Goal: Information Seeking & Learning: Learn about a topic

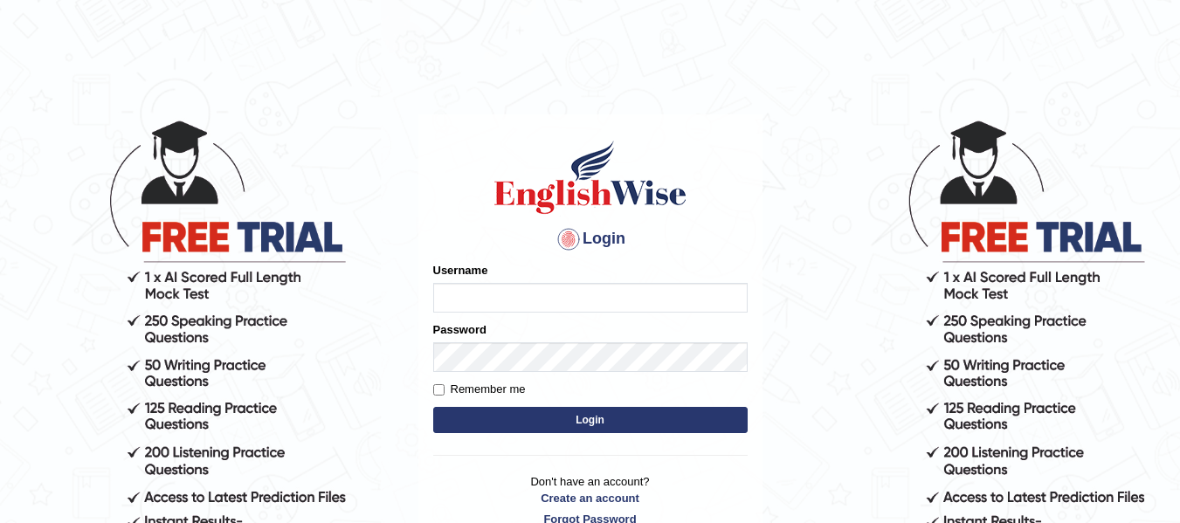
type input "Pawandeep_64"
click at [546, 412] on button "Login" at bounding box center [590, 420] width 314 height 26
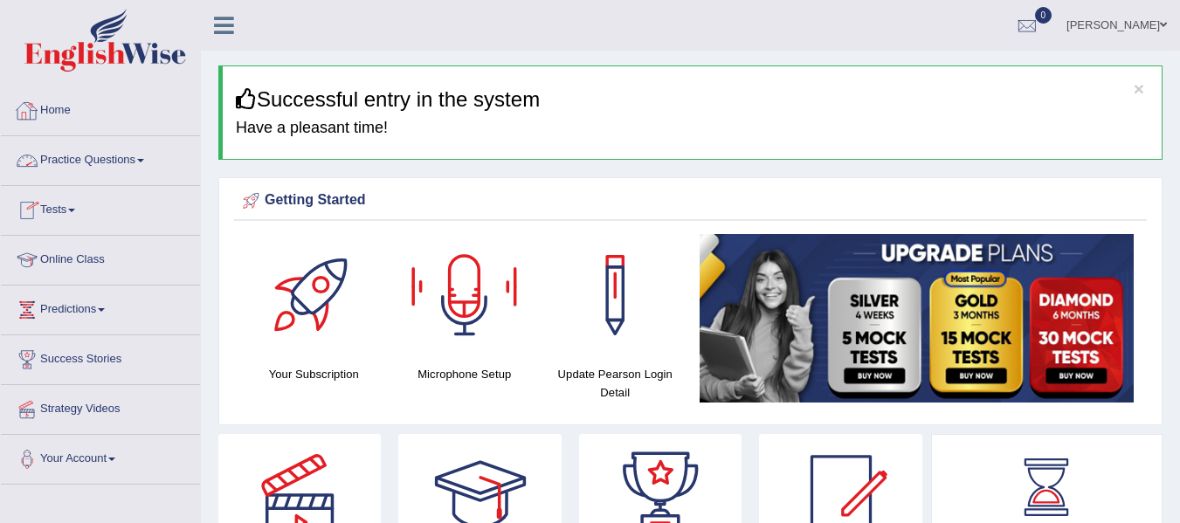
click at [137, 155] on link "Practice Questions" at bounding box center [100, 158] width 199 height 44
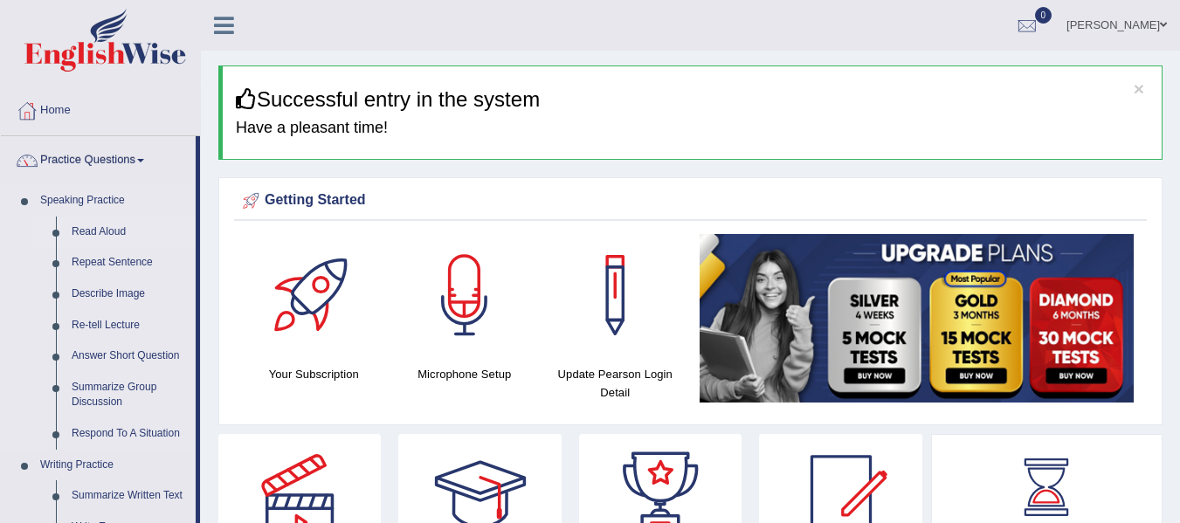
click at [97, 225] on link "Read Aloud" at bounding box center [130, 232] width 132 height 31
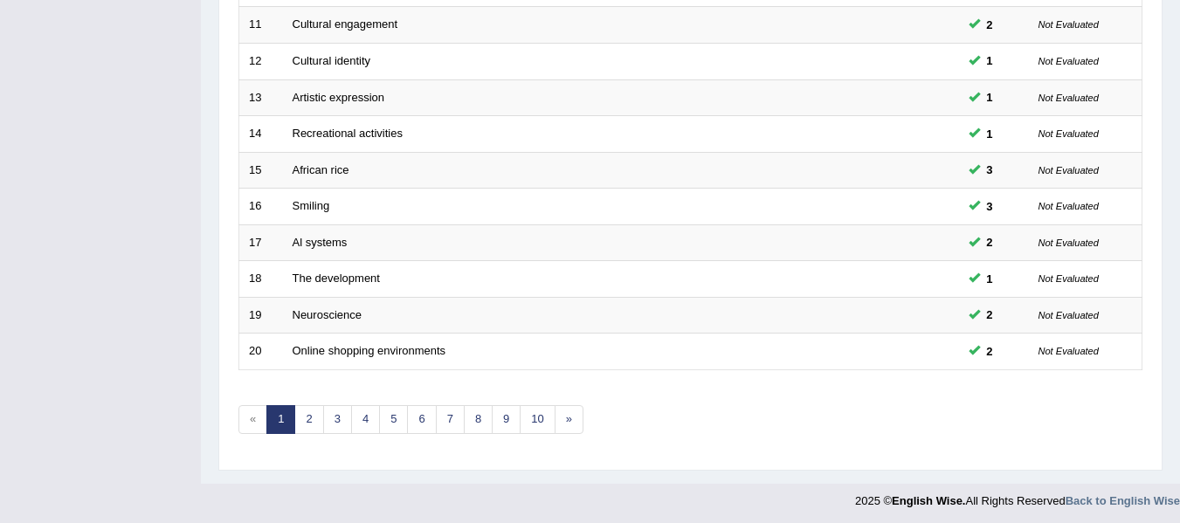
scroll to position [633, 0]
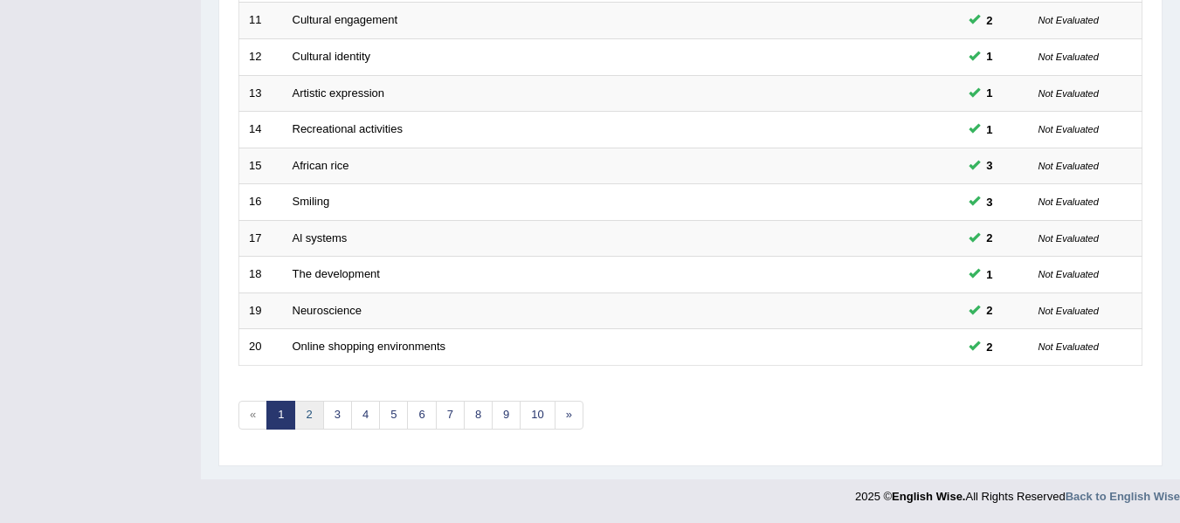
click at [311, 417] on link "2" at bounding box center [308, 415] width 29 height 29
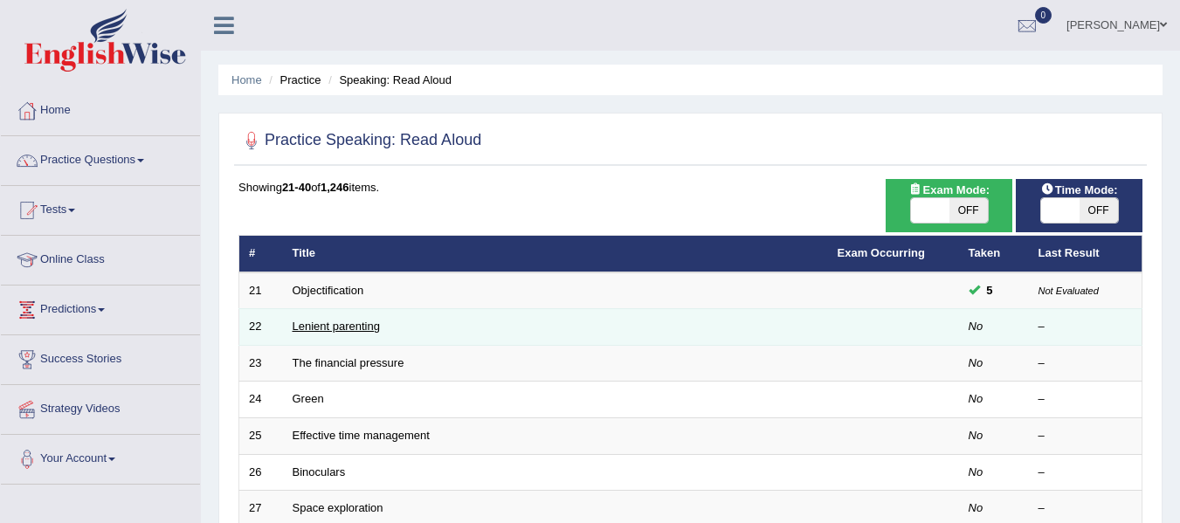
click at [356, 322] on link "Lenient parenting" at bounding box center [336, 326] width 87 height 13
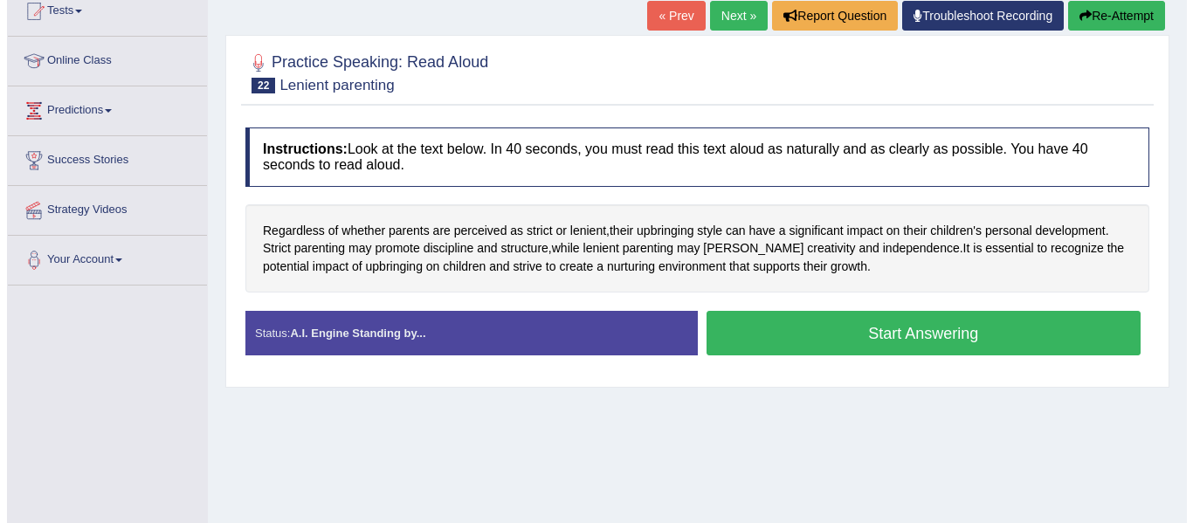
scroll to position [180, 0]
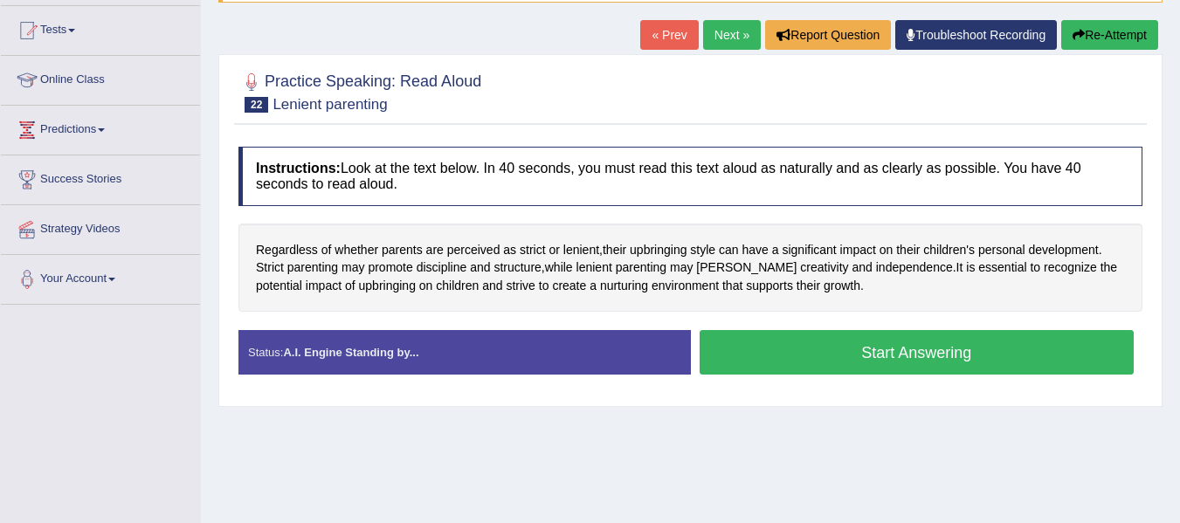
click at [806, 349] on button "Start Answering" at bounding box center [917, 352] width 435 height 45
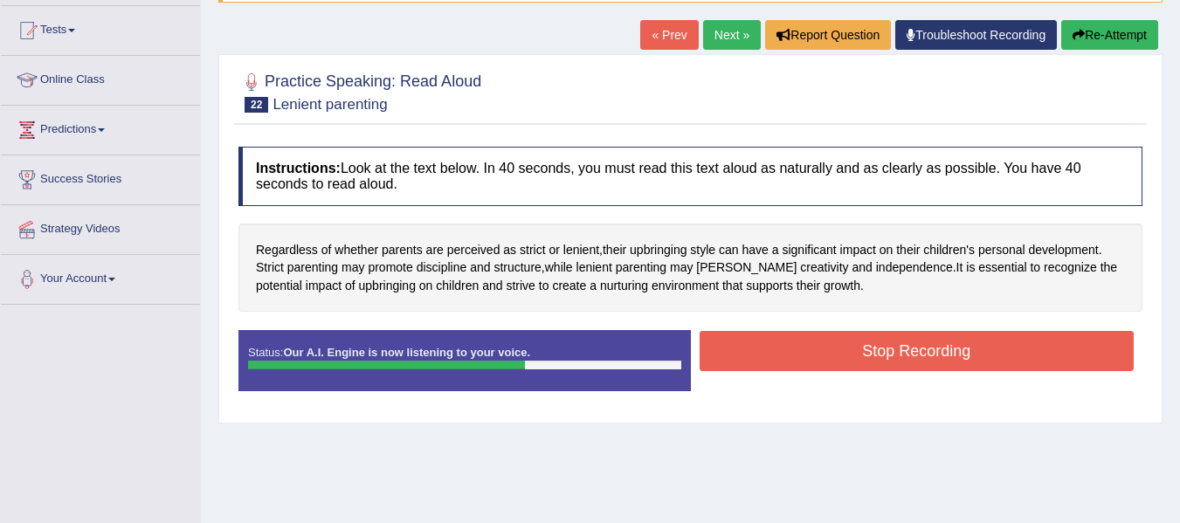
click at [806, 349] on button "Stop Recording" at bounding box center [917, 351] width 435 height 40
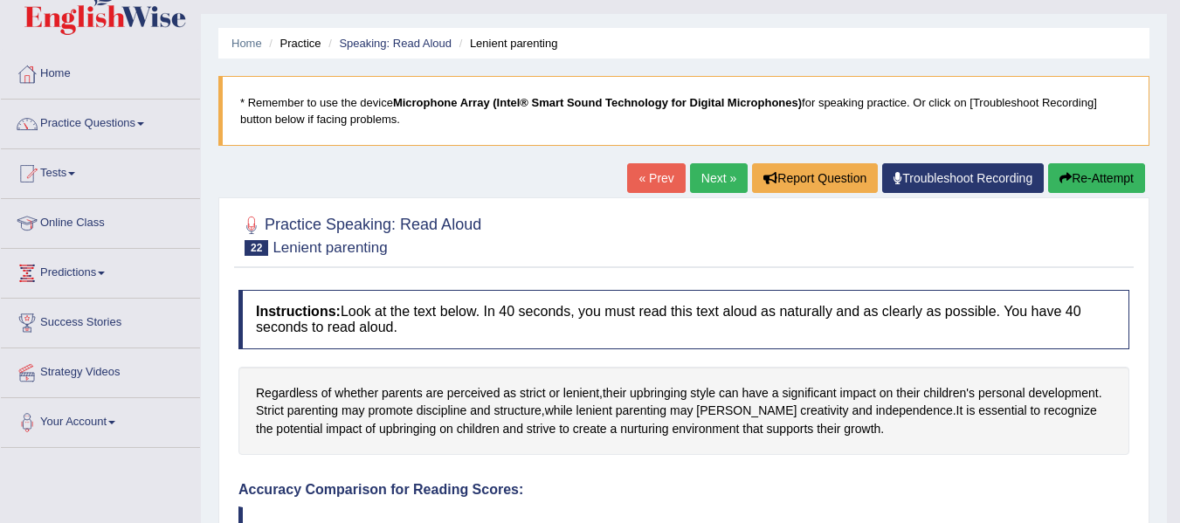
scroll to position [0, 0]
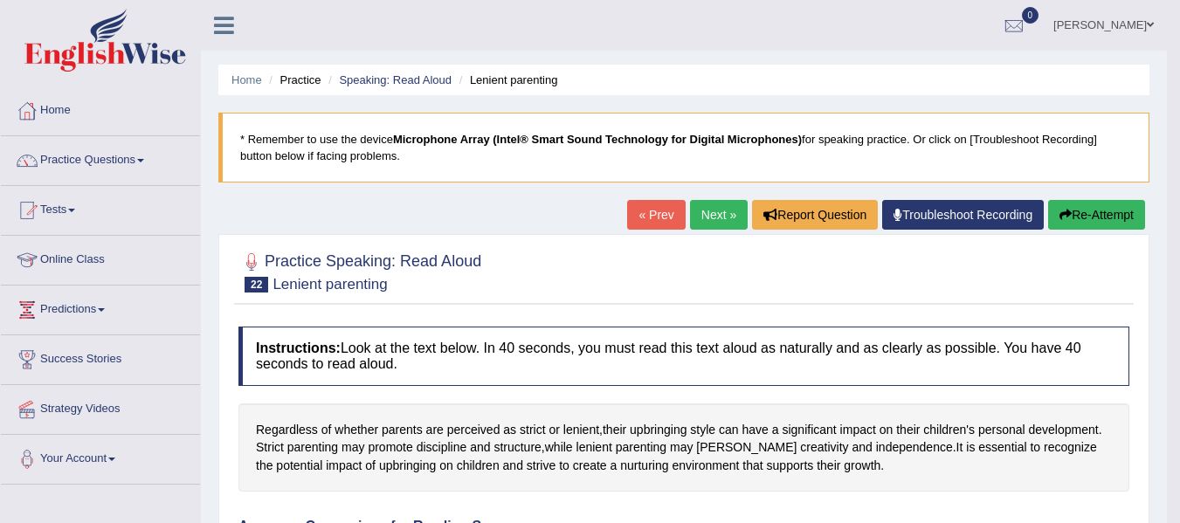
click at [449, 142] on b "Microphone Array (Intel® Smart Sound Technology for Digital Microphones)" at bounding box center [597, 139] width 409 height 13
click at [420, 139] on b "Microphone Array (Intel® Smart Sound Technology for Digital Microphones)" at bounding box center [597, 139] width 409 height 13
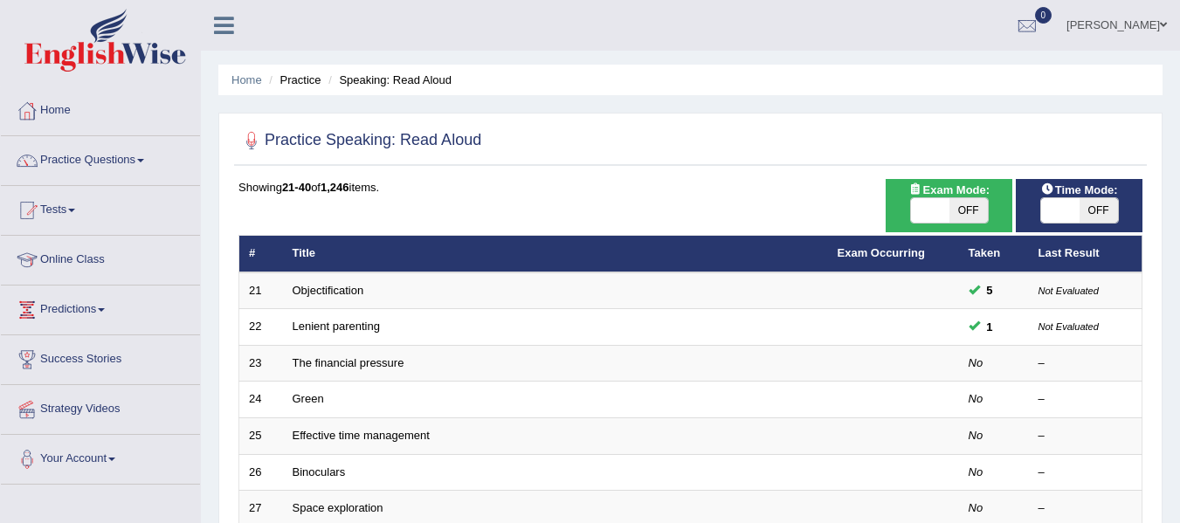
click at [980, 211] on span "OFF" at bounding box center [969, 210] width 38 height 24
checkbox input "true"
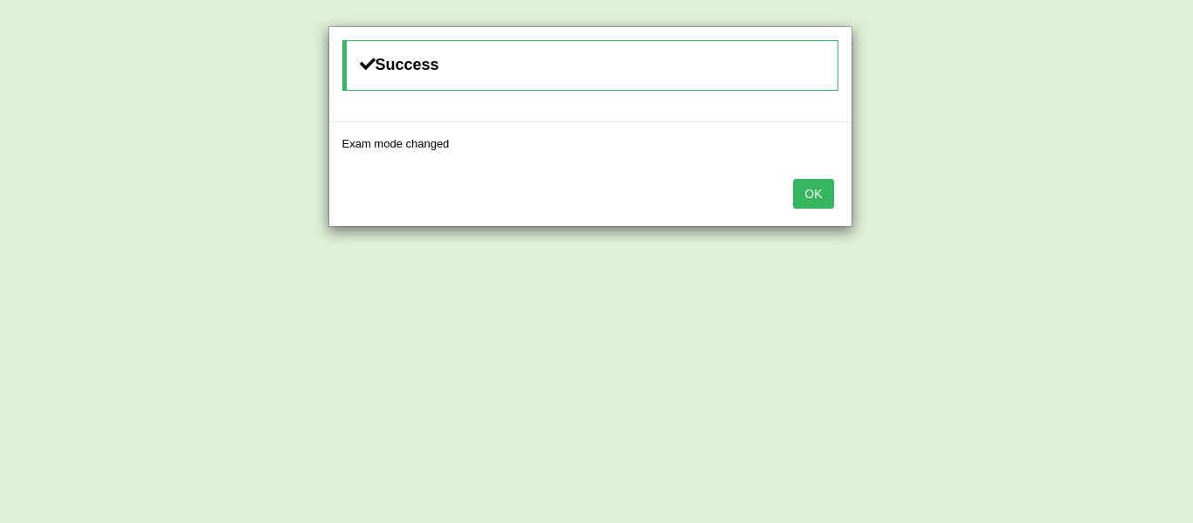
click at [833, 197] on button "OK" at bounding box center [813, 194] width 40 height 30
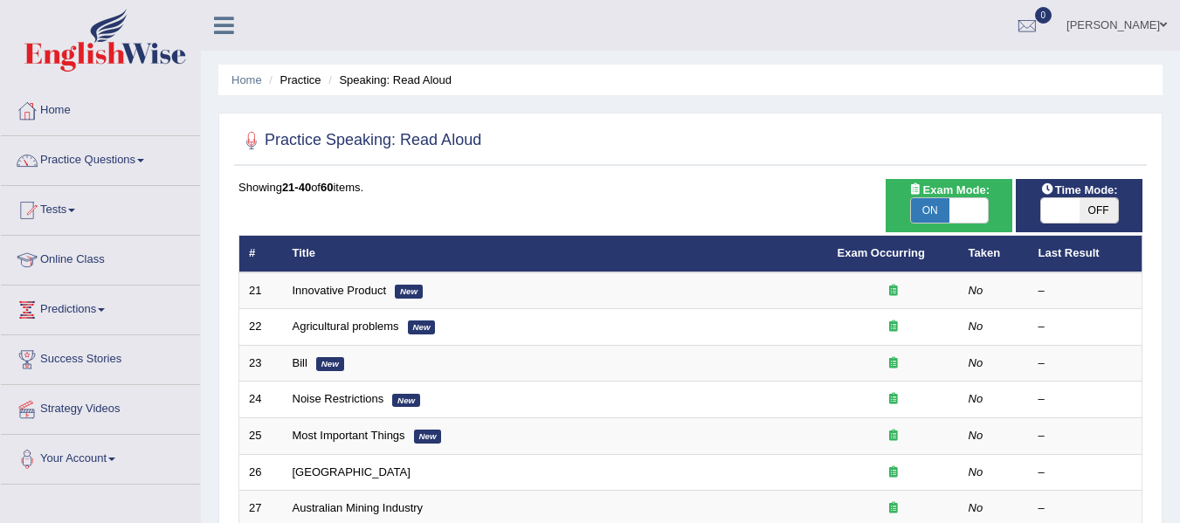
click at [1086, 207] on span "OFF" at bounding box center [1099, 210] width 38 height 24
checkbox input "true"
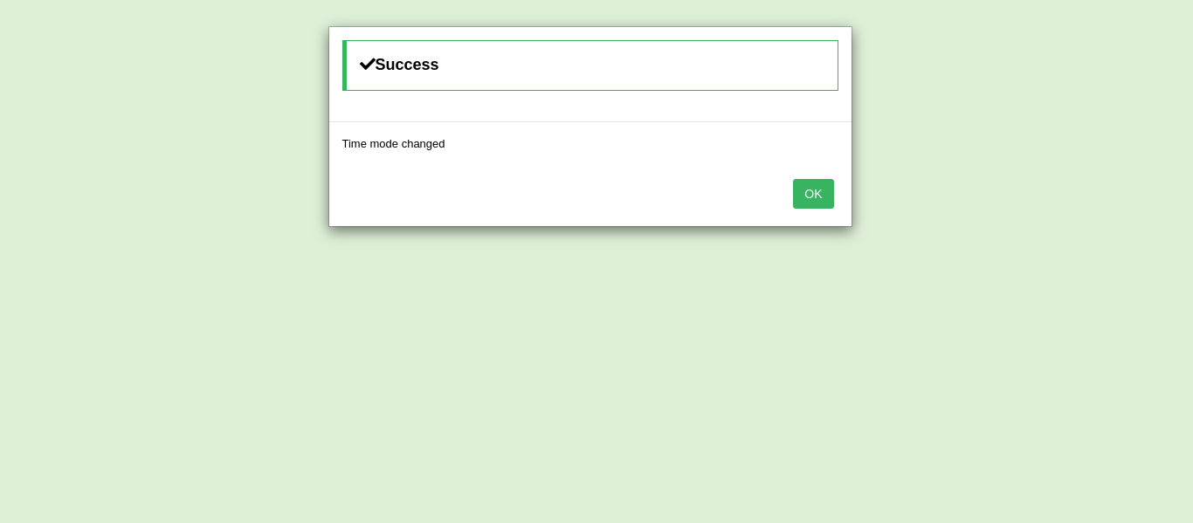
click at [809, 197] on button "OK" at bounding box center [813, 194] width 40 height 30
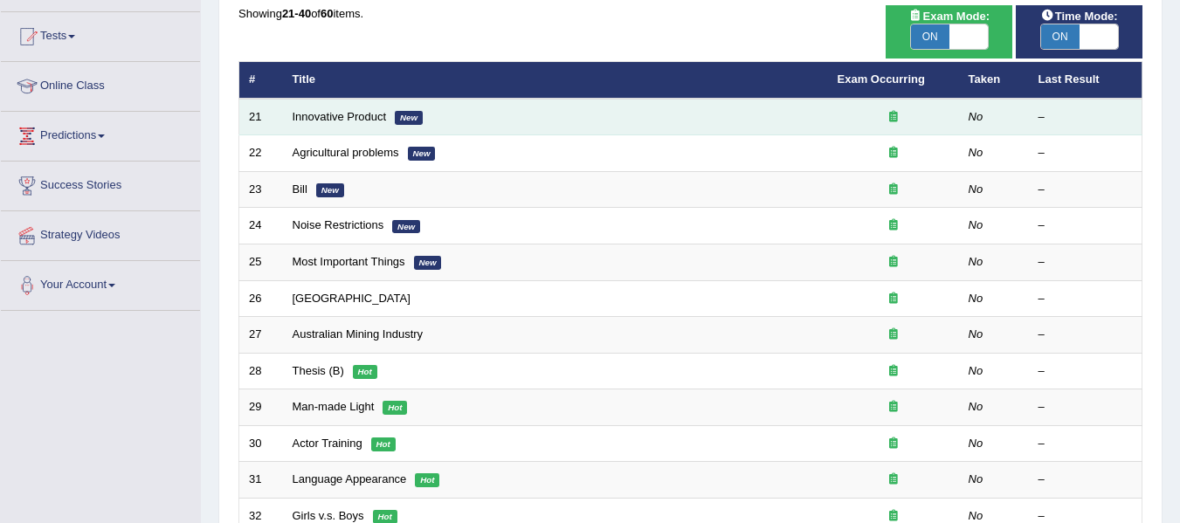
scroll to position [178, 0]
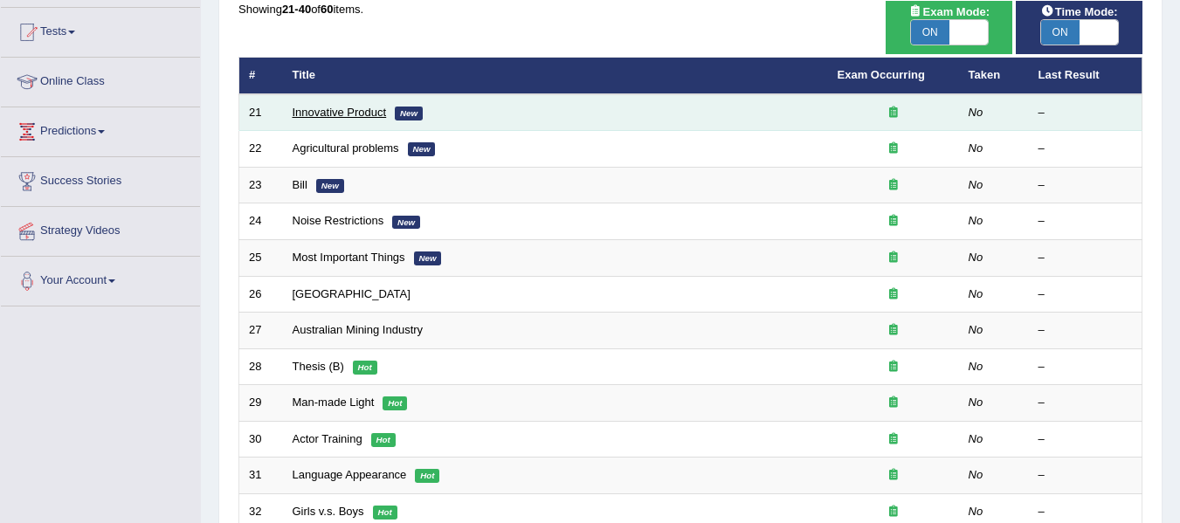
click at [362, 117] on link "Innovative Product" at bounding box center [340, 112] width 94 height 13
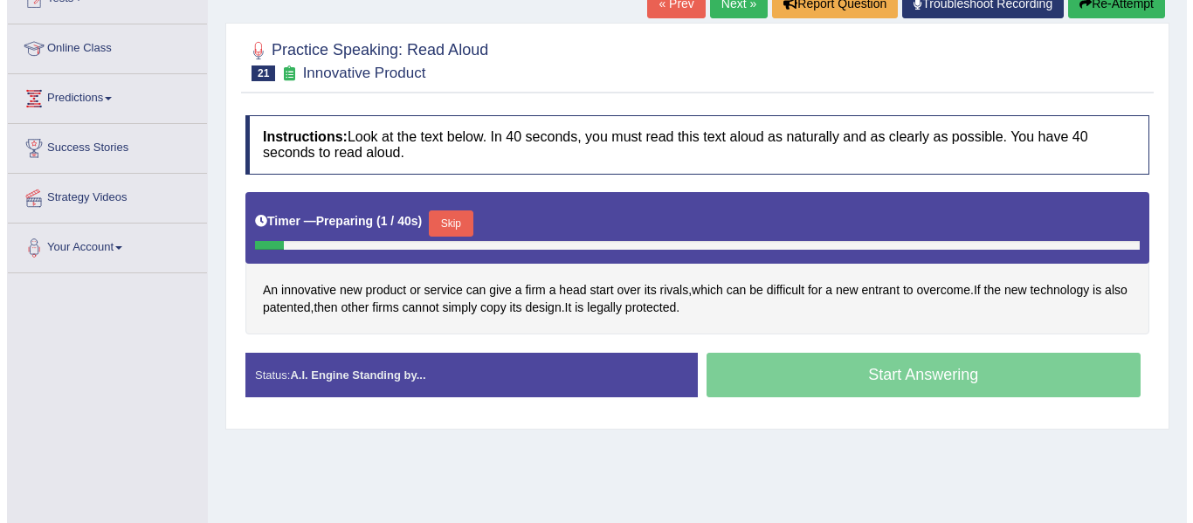
scroll to position [212, 0]
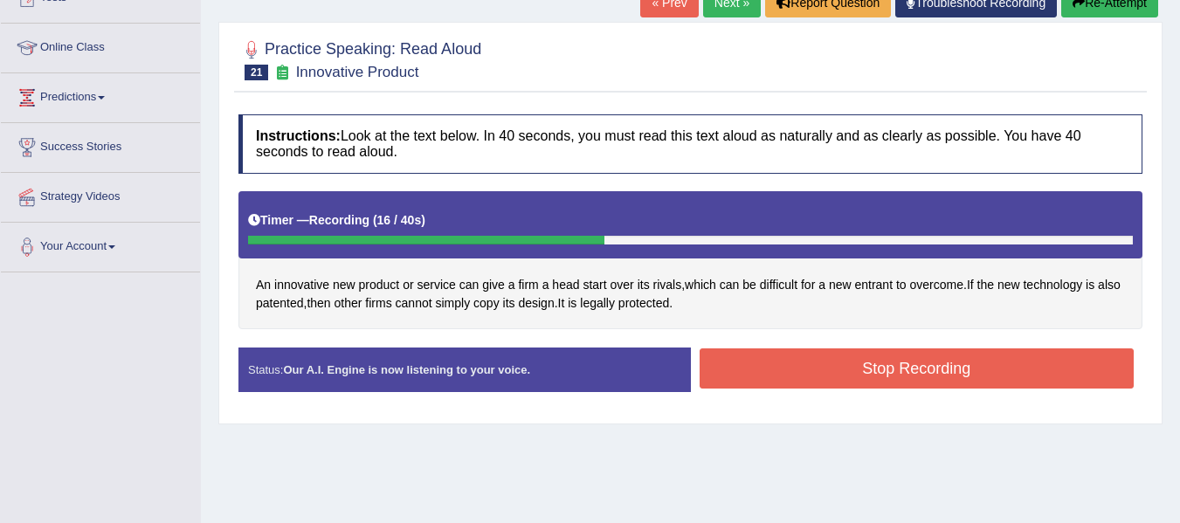
click at [816, 367] on button "Stop Recording" at bounding box center [917, 369] width 435 height 40
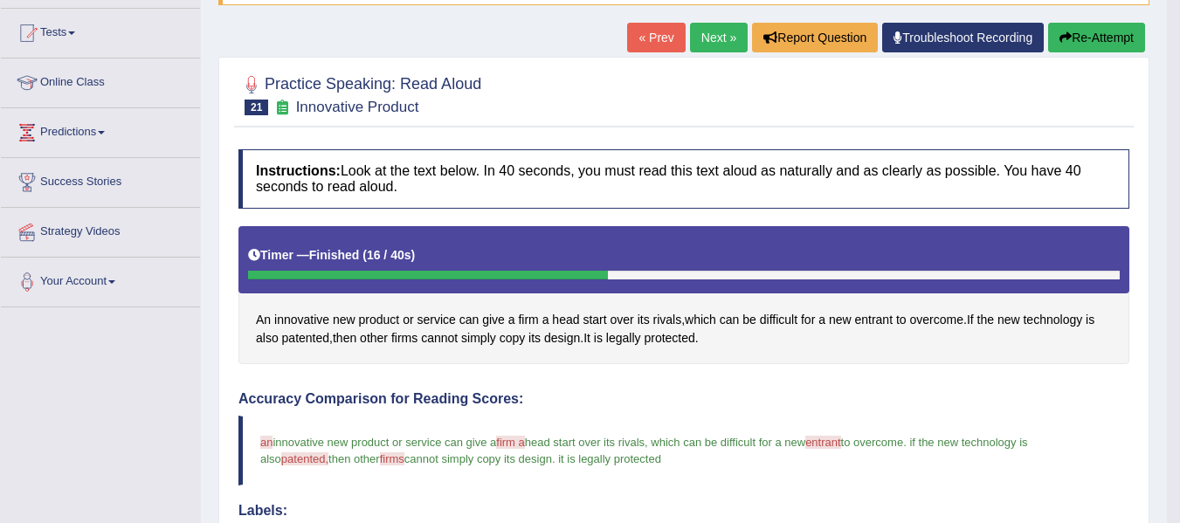
scroll to position [170, 0]
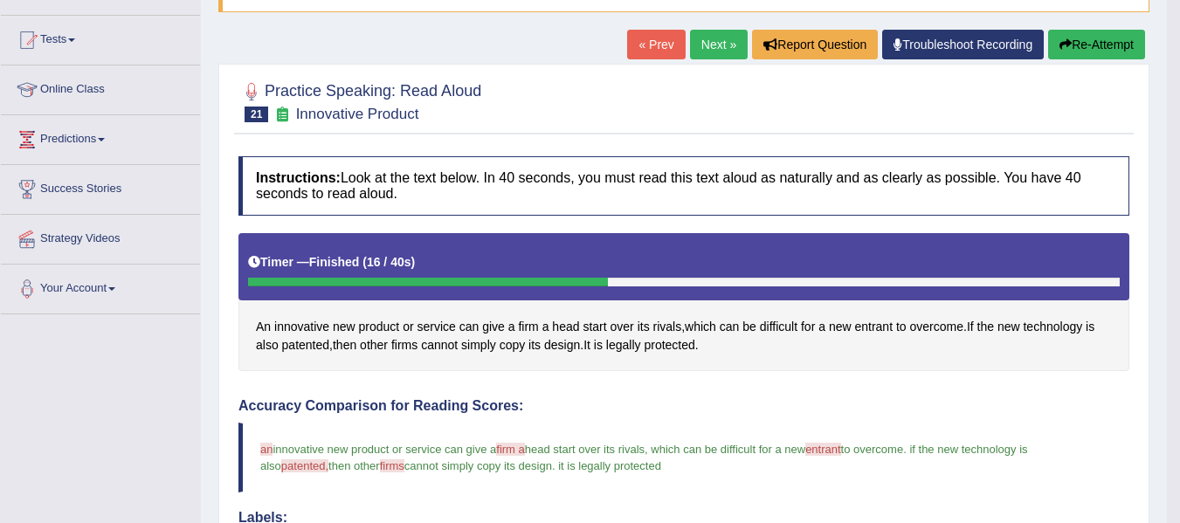
click at [714, 46] on link "Next »" at bounding box center [719, 45] width 58 height 30
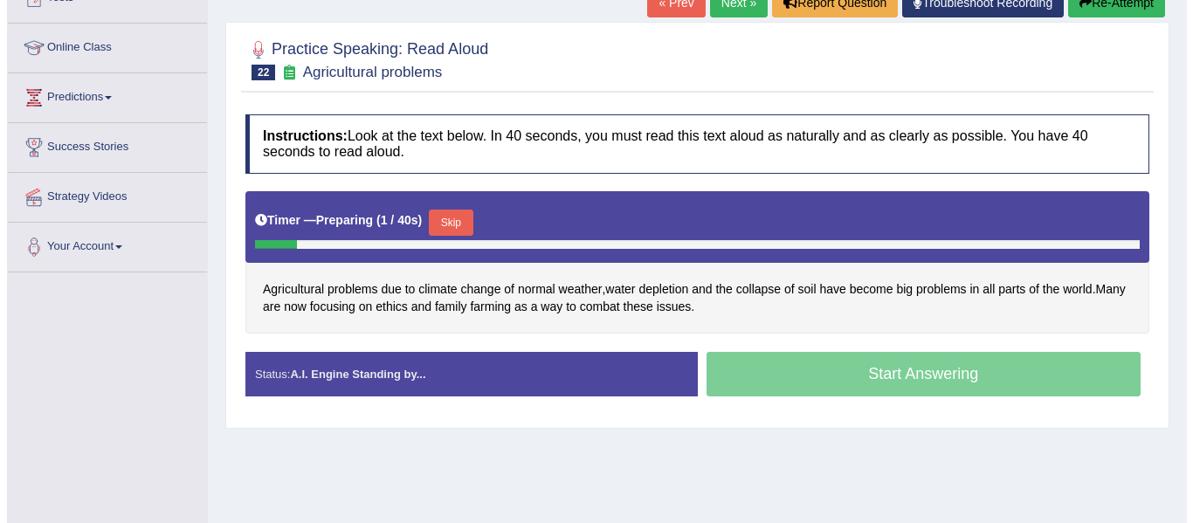
scroll to position [217, 0]
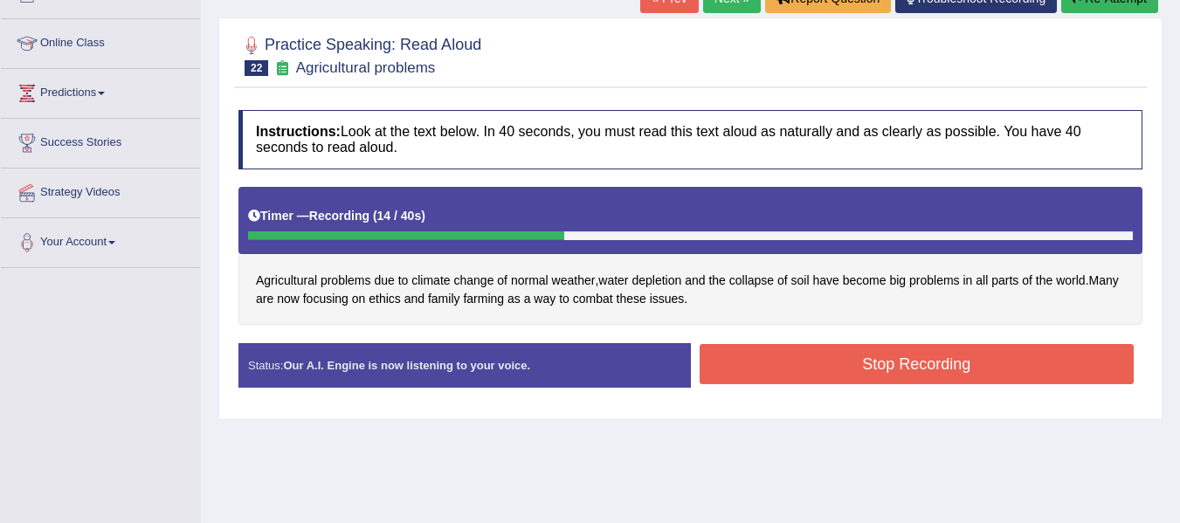
click at [821, 367] on button "Stop Recording" at bounding box center [917, 364] width 435 height 40
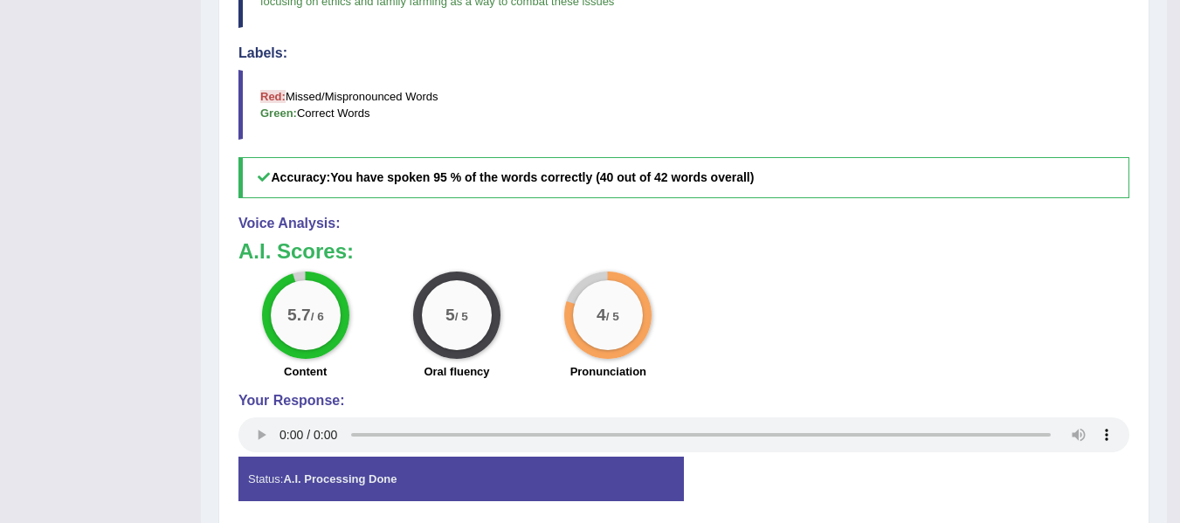
scroll to position [702, 0]
